Goal: Find specific page/section: Locate a particular part of the current website

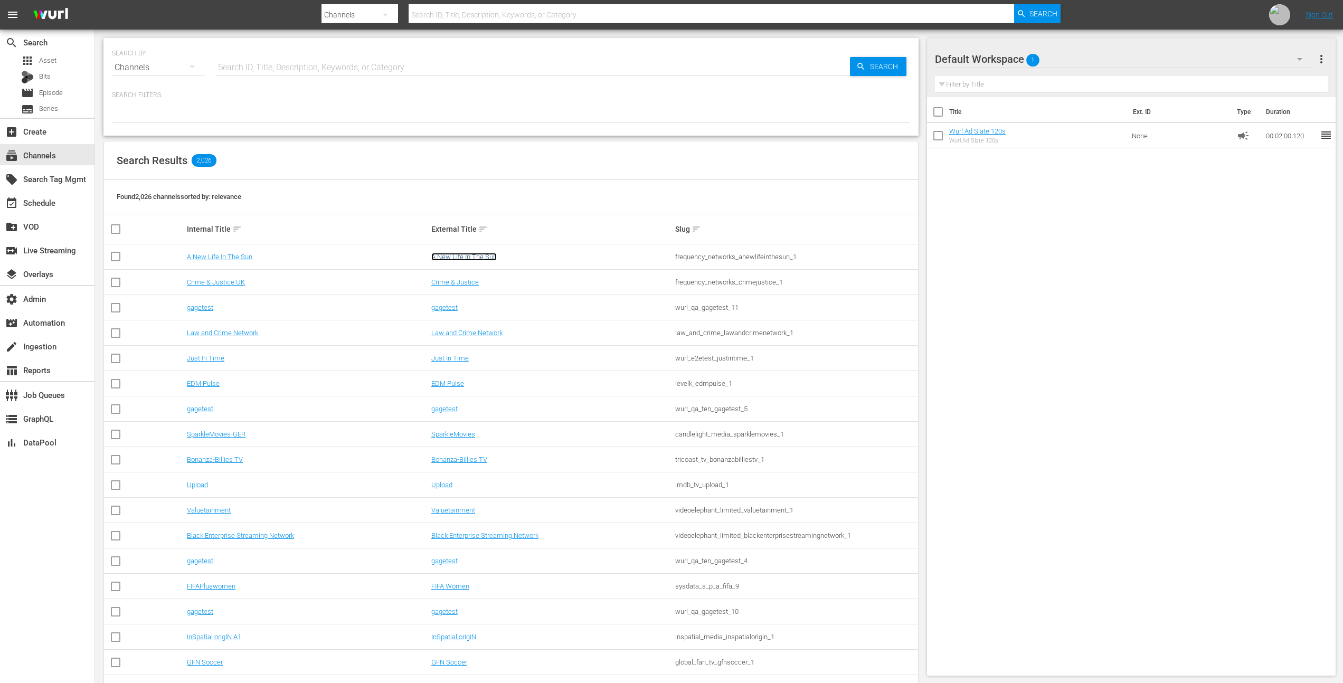
click at [450, 254] on link "A New Life In The Sun" at bounding box center [463, 257] width 65 height 8
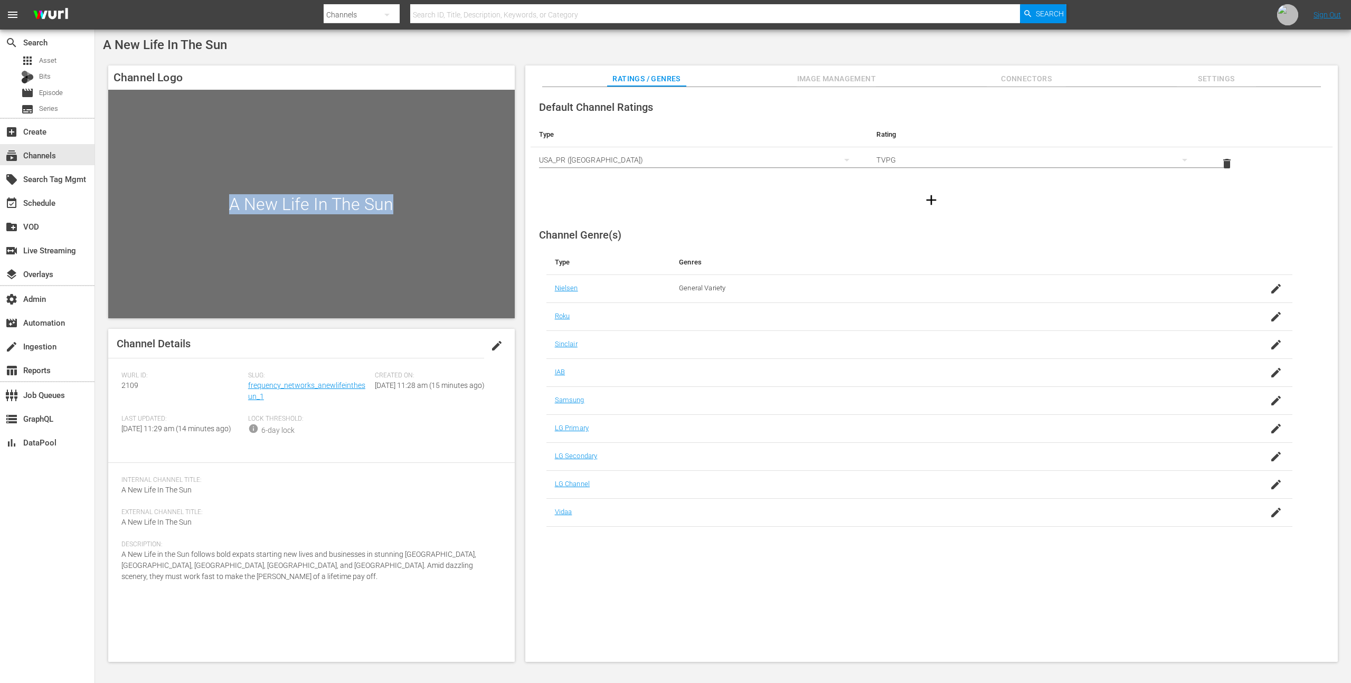
drag, startPoint x: 225, startPoint y: 206, endPoint x: 455, endPoint y: 216, distance: 229.9
click at [455, 216] on div "A New Life In The Sun" at bounding box center [311, 204] width 407 height 229
